Goal: Navigation & Orientation: Find specific page/section

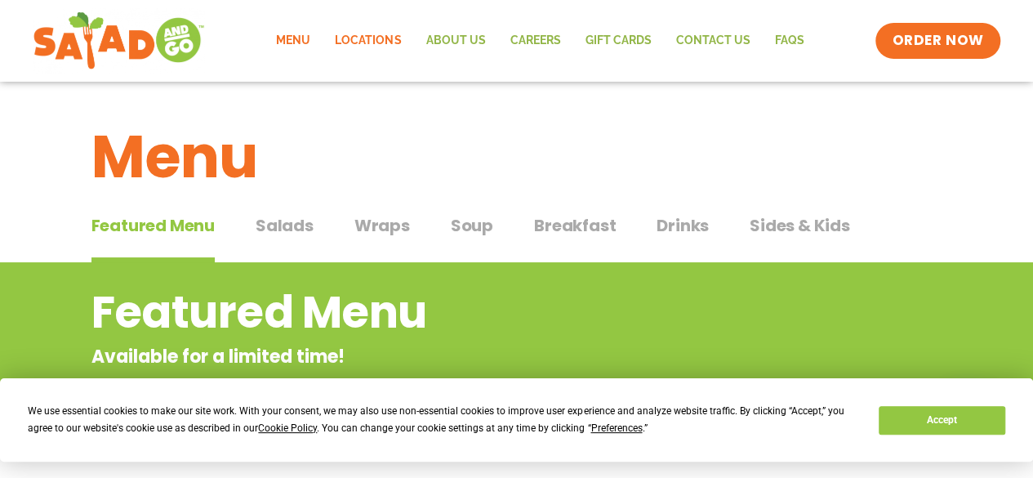
click at [377, 38] on link "Locations" at bounding box center [368, 41] width 91 height 38
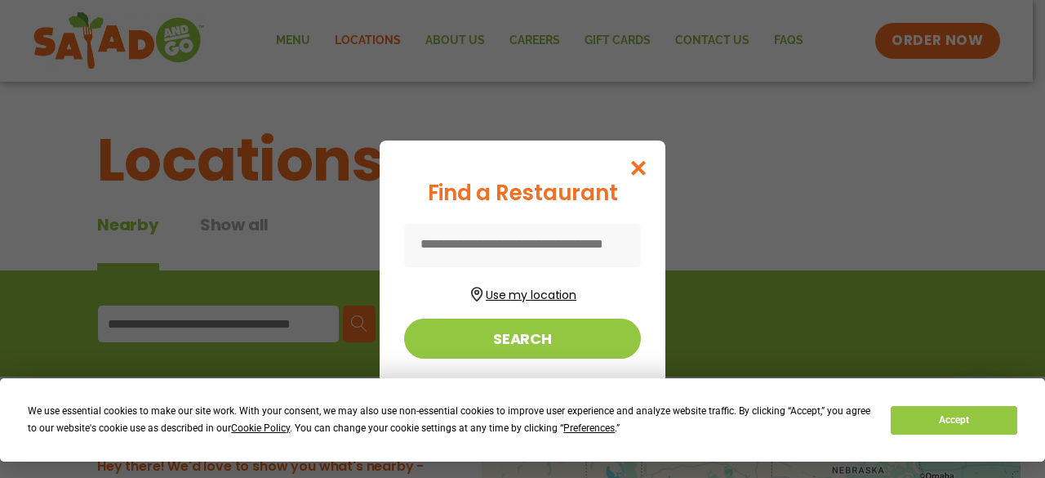
click at [559, 295] on button "Use my location" at bounding box center [522, 293] width 237 height 22
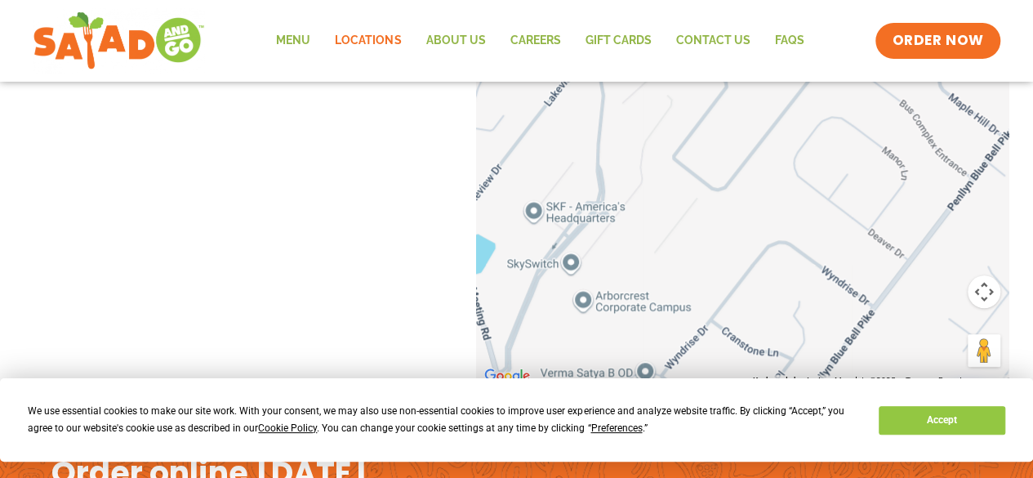
scroll to position [561, 0]
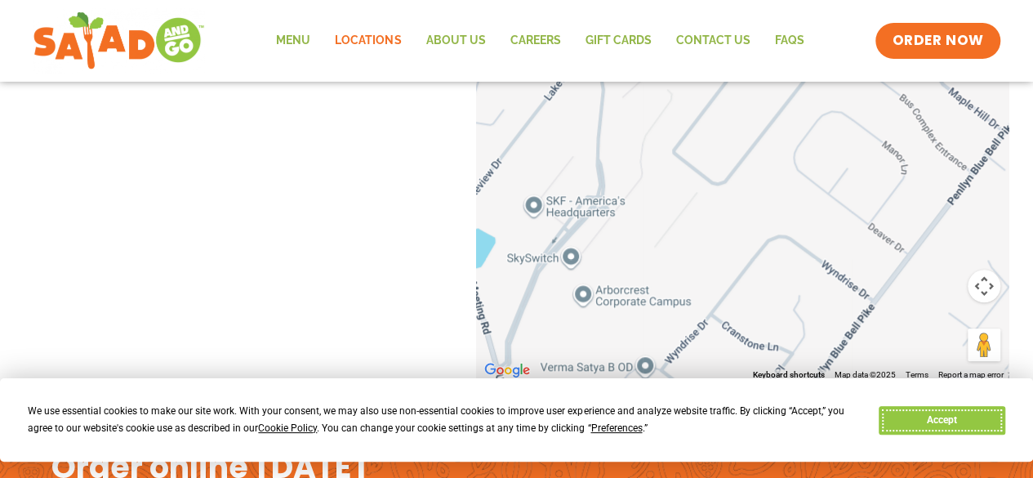
click at [890, 416] on button "Accept" at bounding box center [942, 420] width 126 height 29
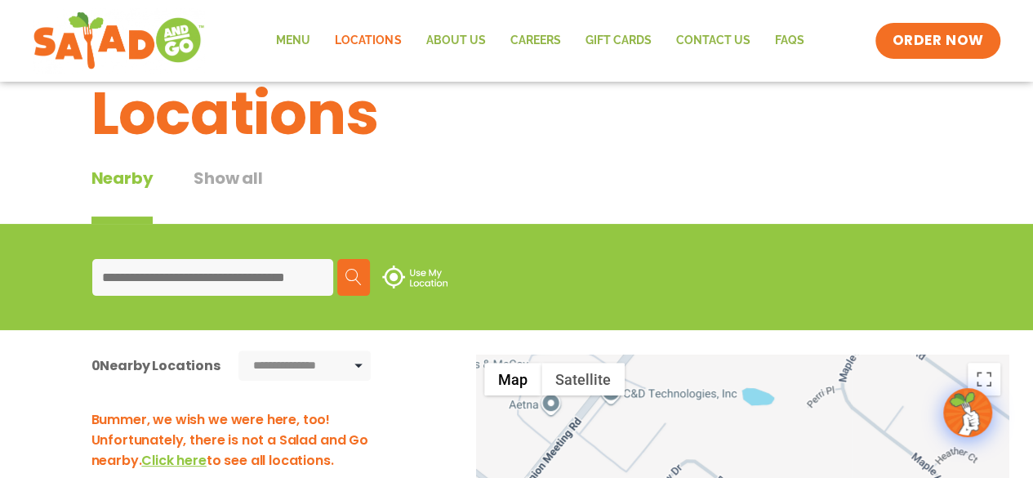
scroll to position [18, 0]
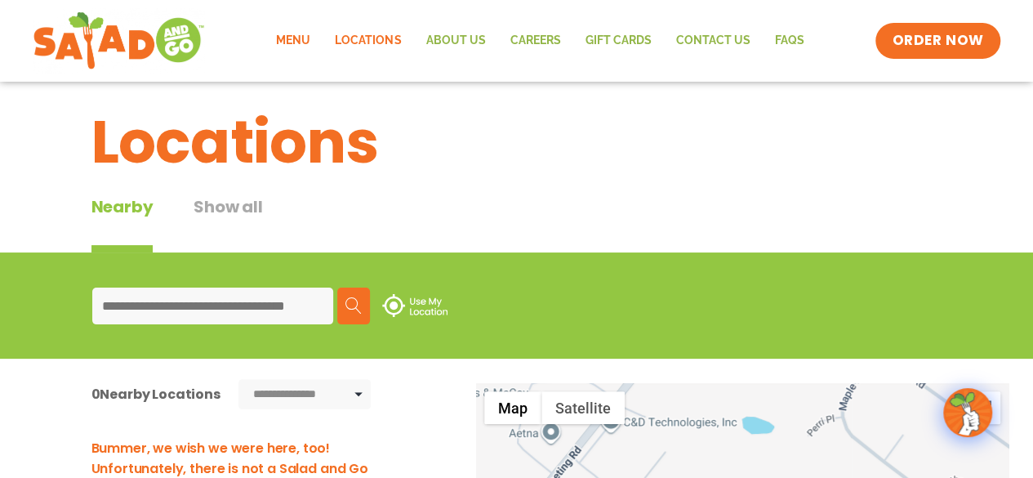
click at [317, 38] on link "Menu" at bounding box center [293, 41] width 59 height 38
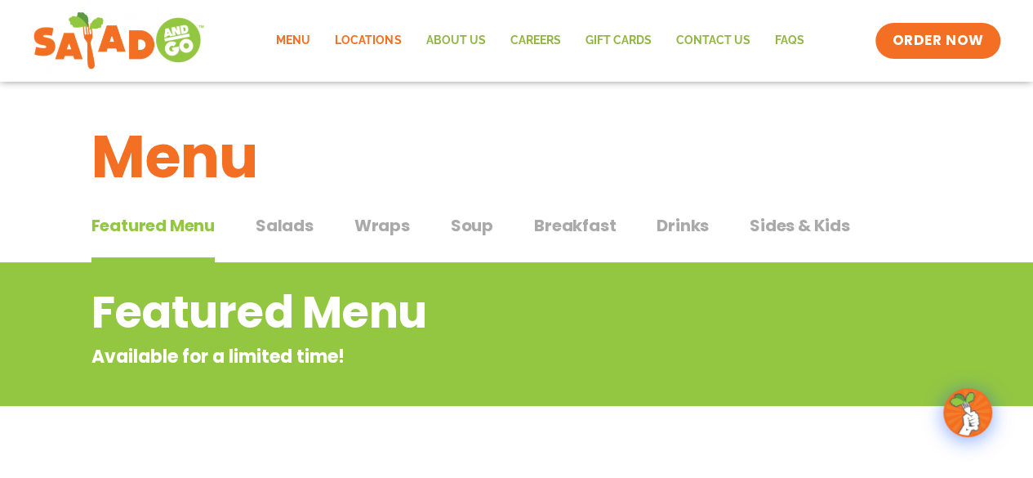
click at [395, 37] on link "Locations" at bounding box center [368, 41] width 91 height 38
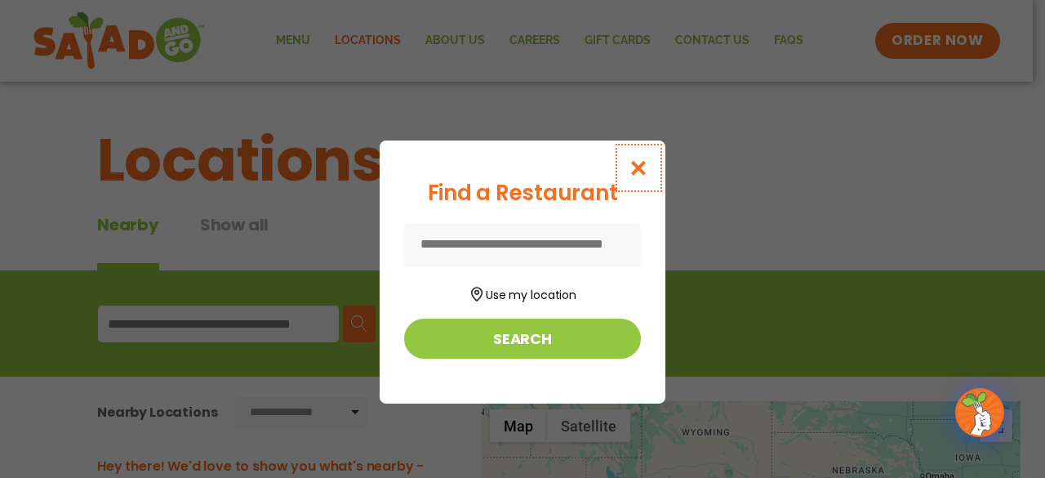
click at [643, 172] on icon "Close modal" at bounding box center [639, 167] width 20 height 17
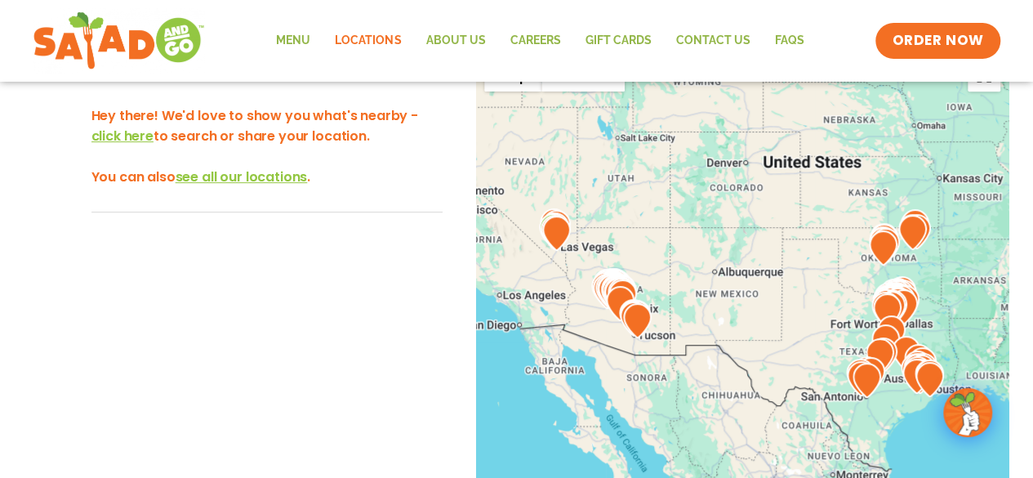
scroll to position [354, 0]
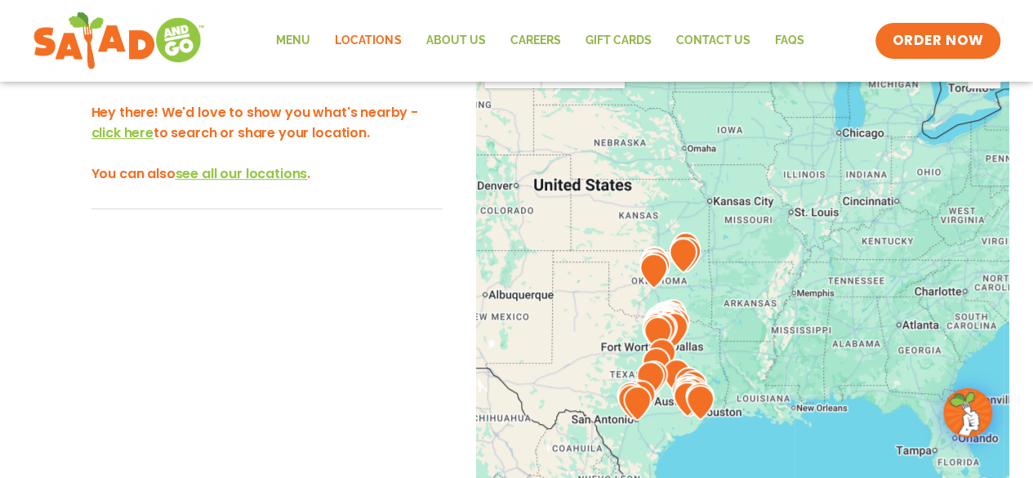
drag, startPoint x: 841, startPoint y: 194, endPoint x: 574, endPoint y: 238, distance: 270.8
click at [574, 238] on div at bounding box center [742, 317] width 533 height 541
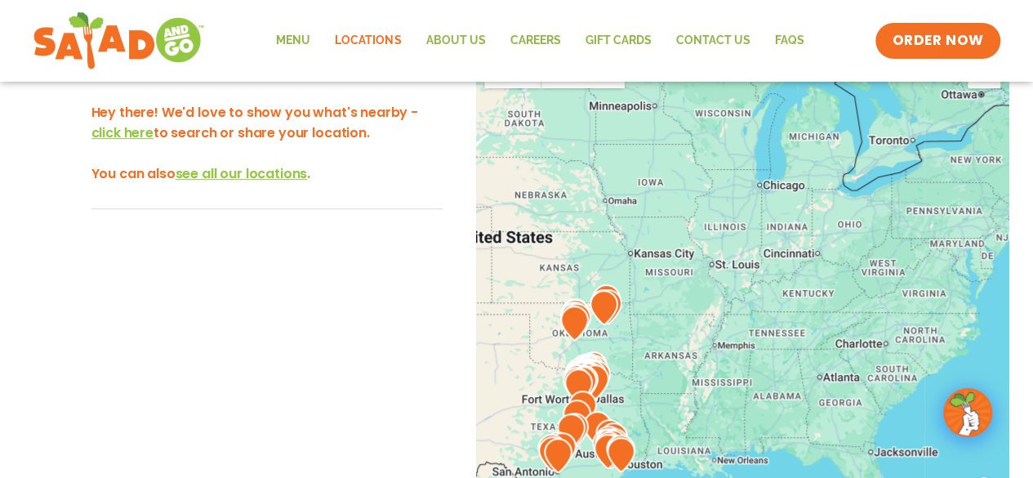
drag, startPoint x: 815, startPoint y: 298, endPoint x: 817, endPoint y: 309, distance: 11.5
click at [817, 309] on div at bounding box center [742, 317] width 533 height 541
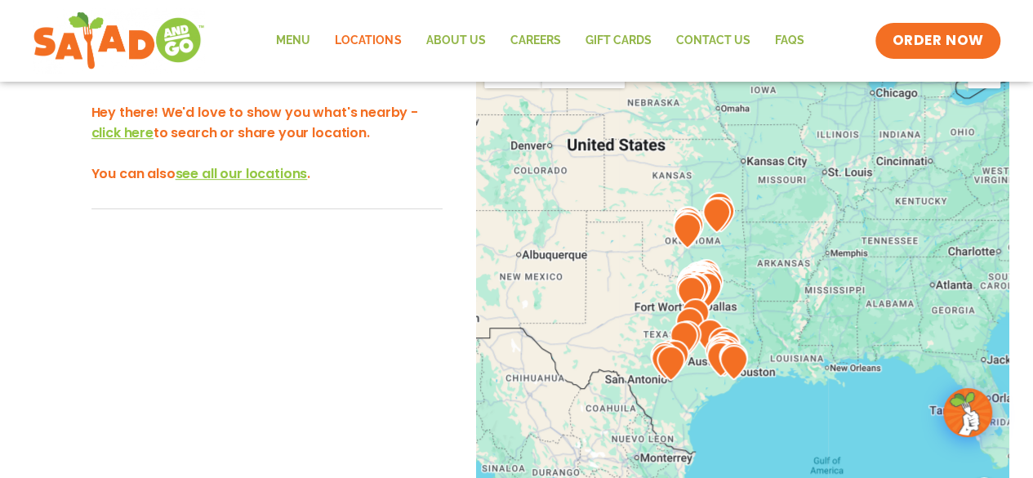
drag, startPoint x: 710, startPoint y: 332, endPoint x: 836, endPoint y: 228, distance: 163.0
click at [836, 228] on div at bounding box center [742, 317] width 533 height 541
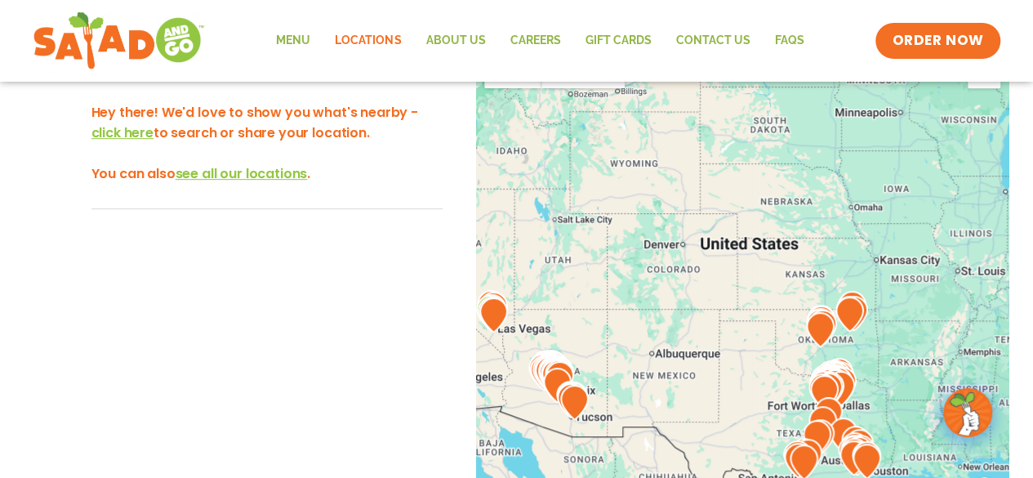
drag, startPoint x: 570, startPoint y: 169, endPoint x: 704, endPoint y: 270, distance: 167.9
click at [704, 270] on div at bounding box center [742, 317] width 533 height 541
click at [483, 38] on link "About Us" at bounding box center [455, 41] width 84 height 38
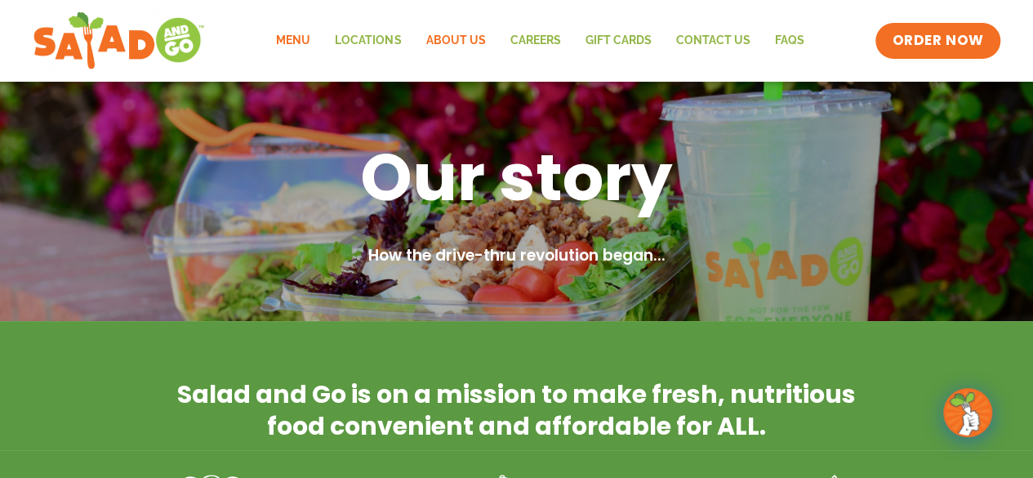
click at [314, 37] on link "Menu" at bounding box center [293, 41] width 59 height 38
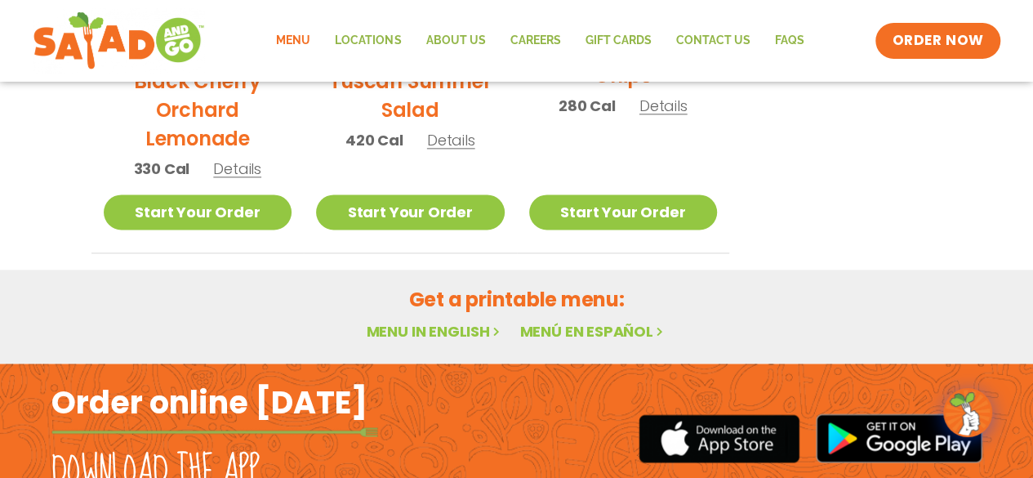
scroll to position [999, 0]
